Goal: Download file/media

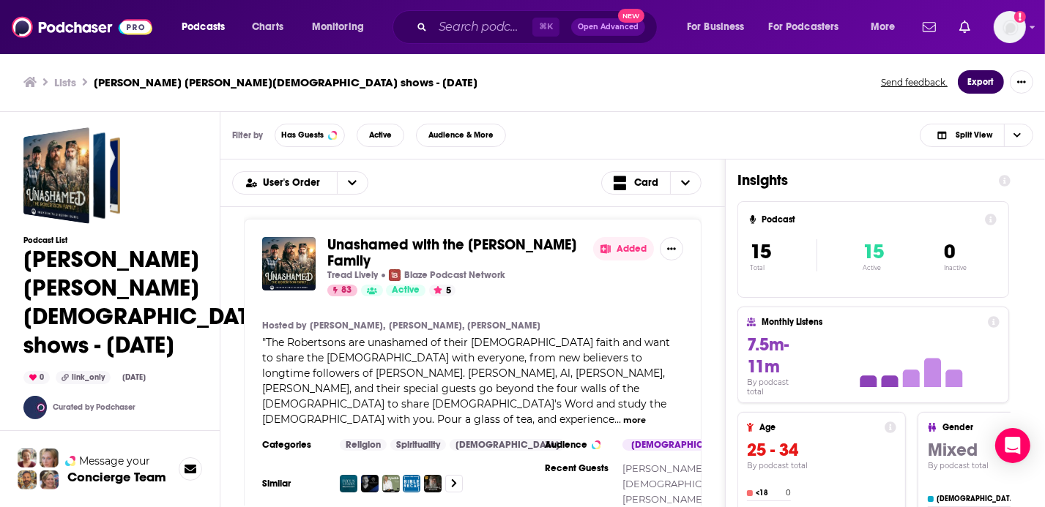
click at [976, 78] on button "Export" at bounding box center [981, 81] width 46 height 23
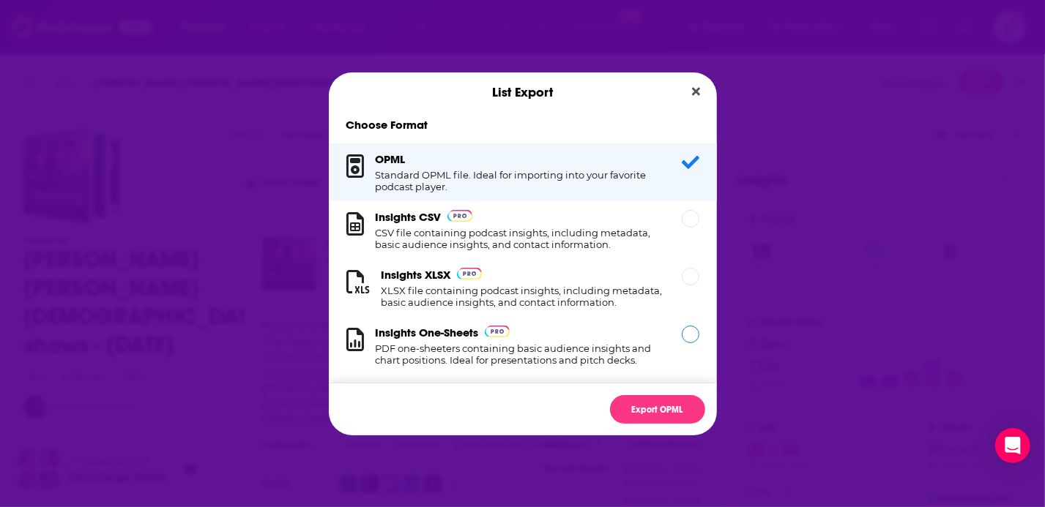
click at [682, 343] on div "Dialog" at bounding box center [691, 335] width 18 height 18
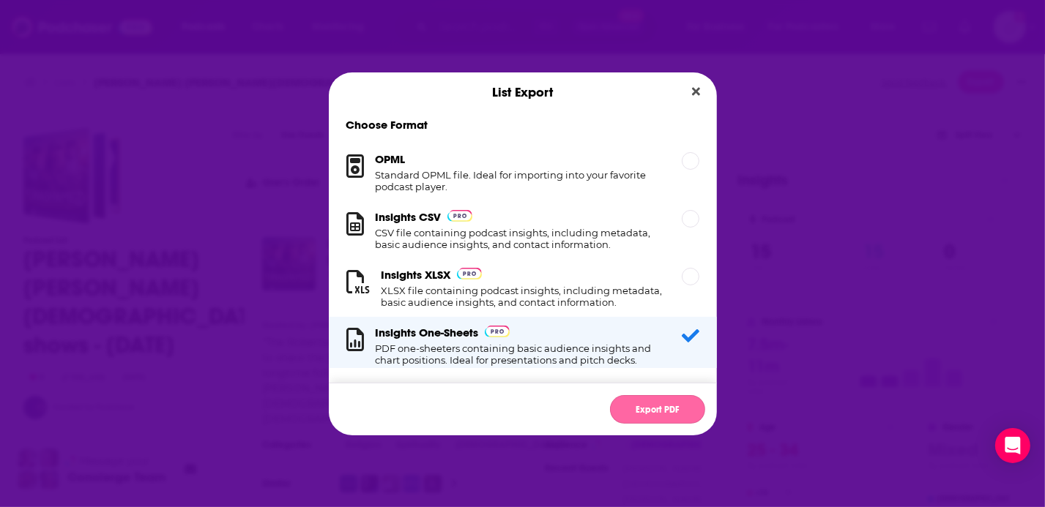
click at [678, 407] on button "Export PDF" at bounding box center [657, 409] width 95 height 29
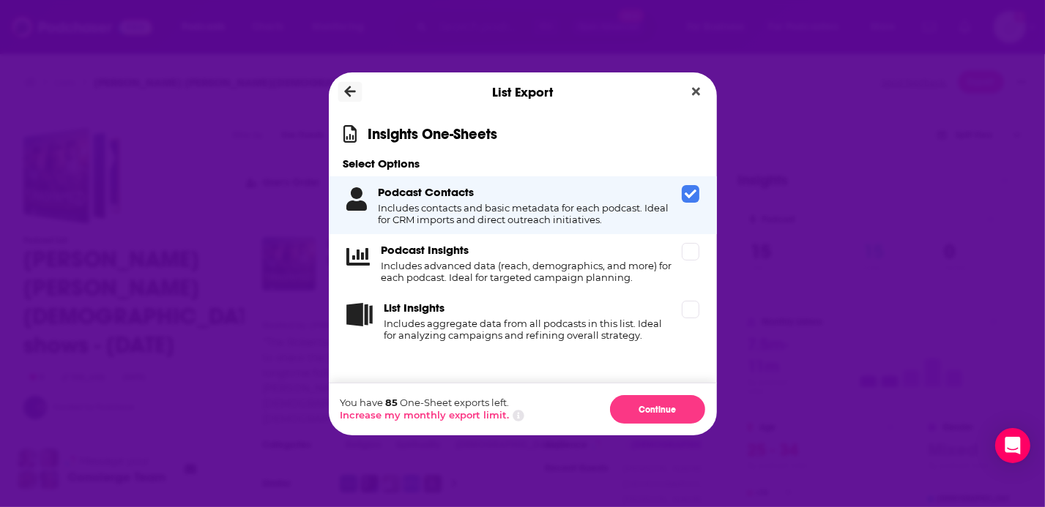
click at [351, 95] on icon "Dialog" at bounding box center [349, 91] width 11 height 13
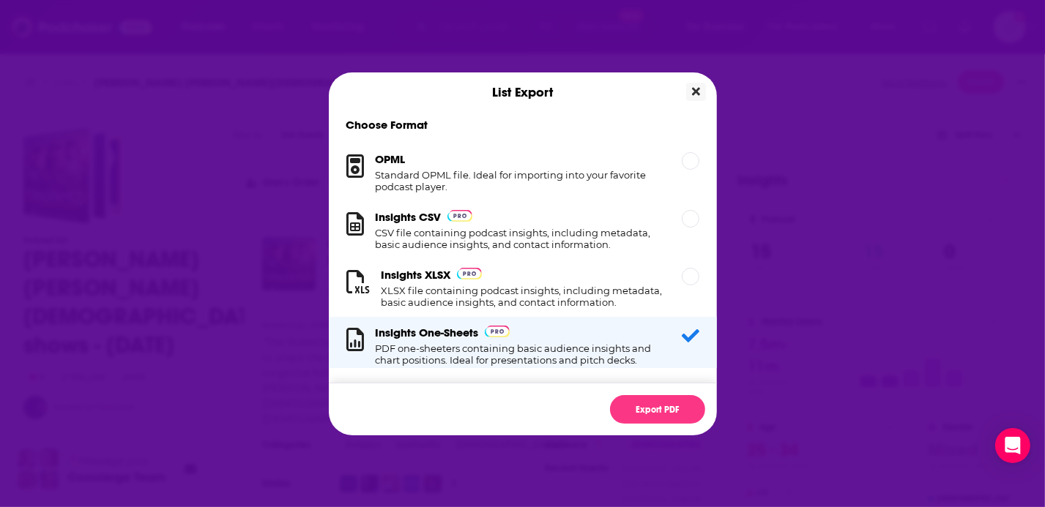
click at [695, 97] on icon "Close" at bounding box center [696, 92] width 8 height 12
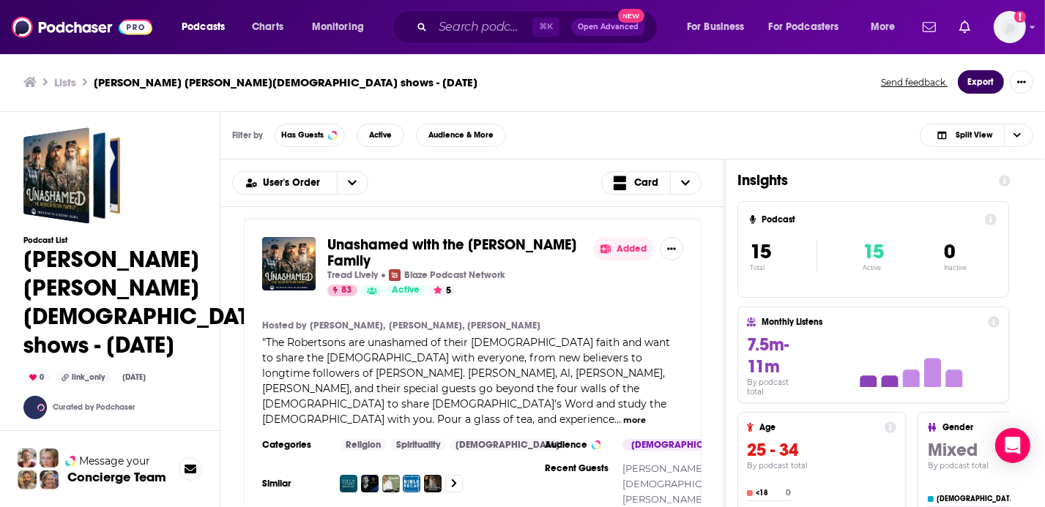
click at [967, 81] on button "Export" at bounding box center [981, 81] width 46 height 23
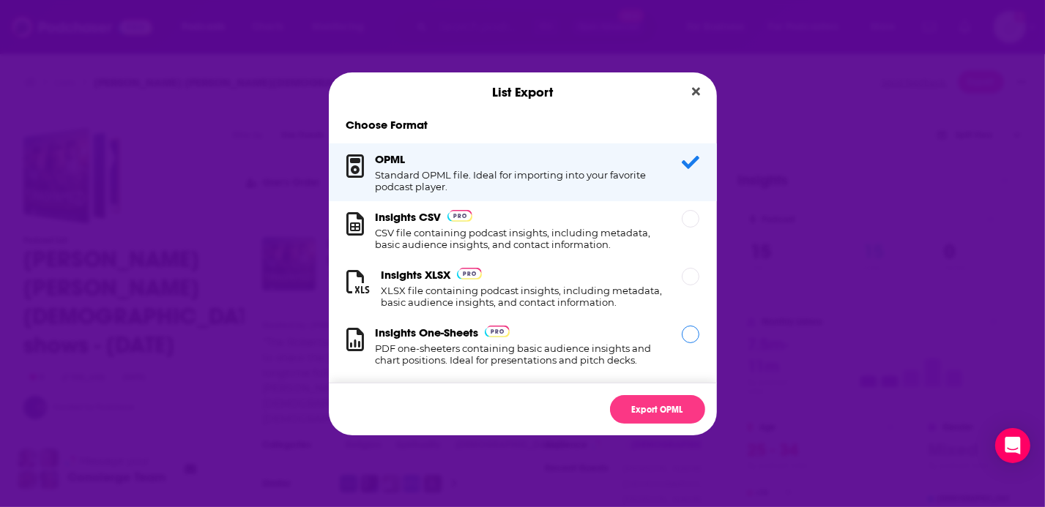
click at [682, 343] on div "Dialog" at bounding box center [691, 335] width 18 height 18
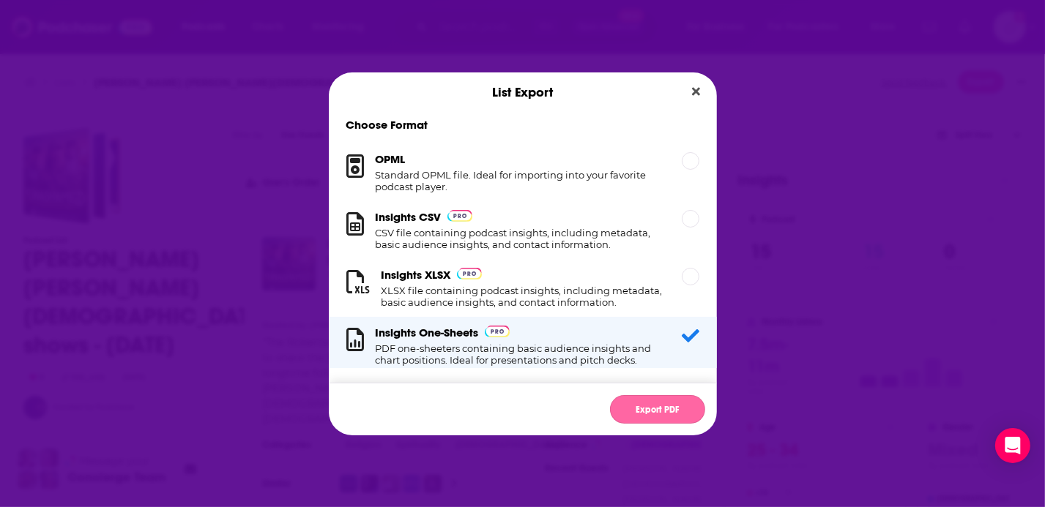
click at [671, 403] on button "Export PDF" at bounding box center [657, 409] width 95 height 29
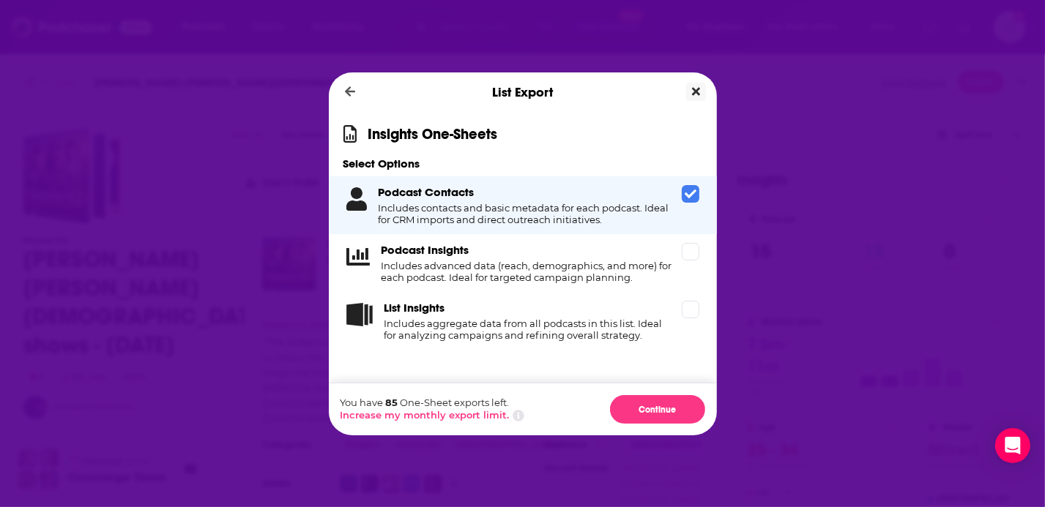
click at [689, 94] on button "Close" at bounding box center [696, 92] width 20 height 18
